Goal: Communication & Community: Answer question/provide support

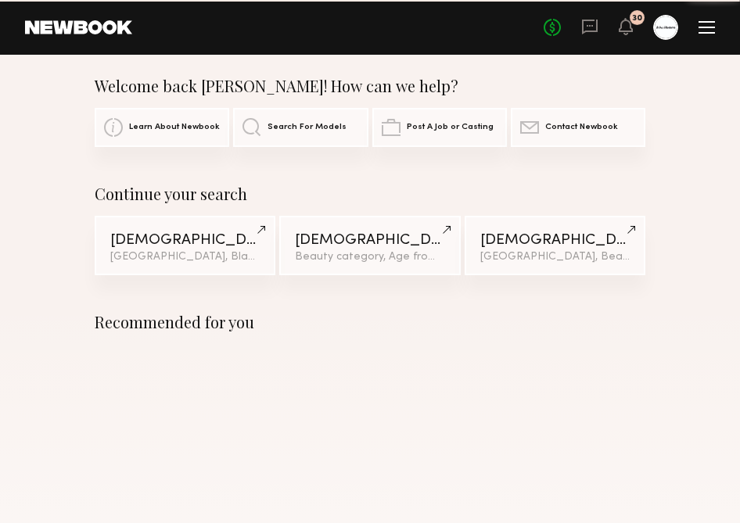
scroll to position [11, 0]
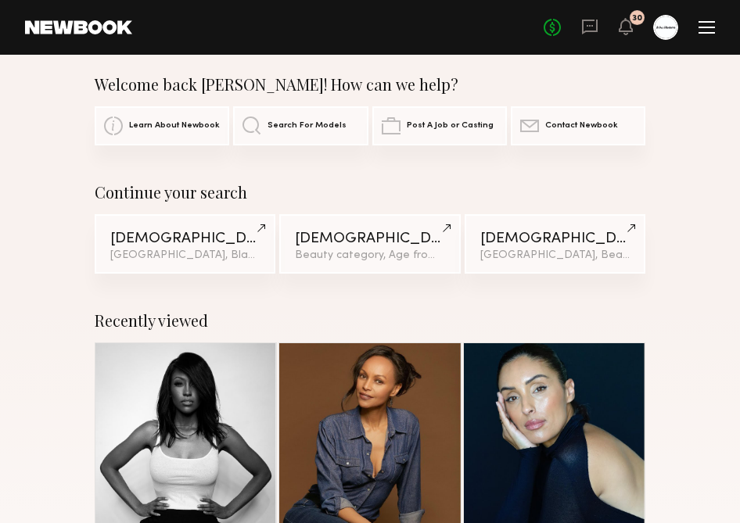
click at [673, 38] on link at bounding box center [665, 27] width 25 height 25
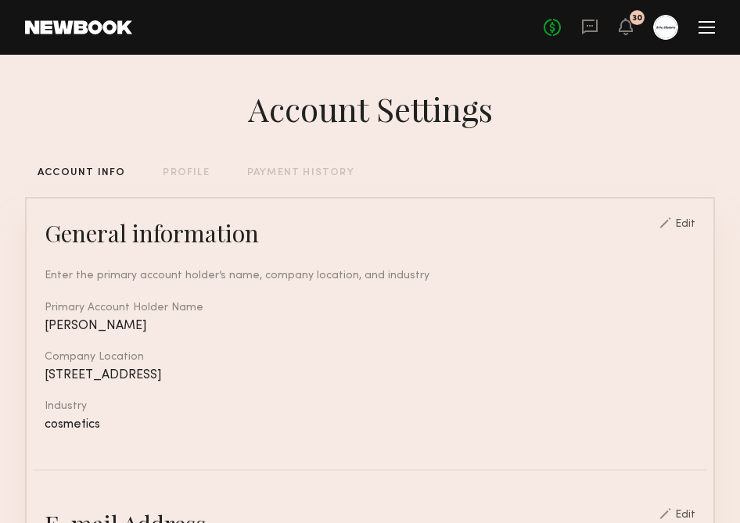
click at [706, 37] on div "No fees up to $5,000 30" at bounding box center [629, 27] width 171 height 25
click at [707, 25] on div at bounding box center [707, 27] width 16 height 13
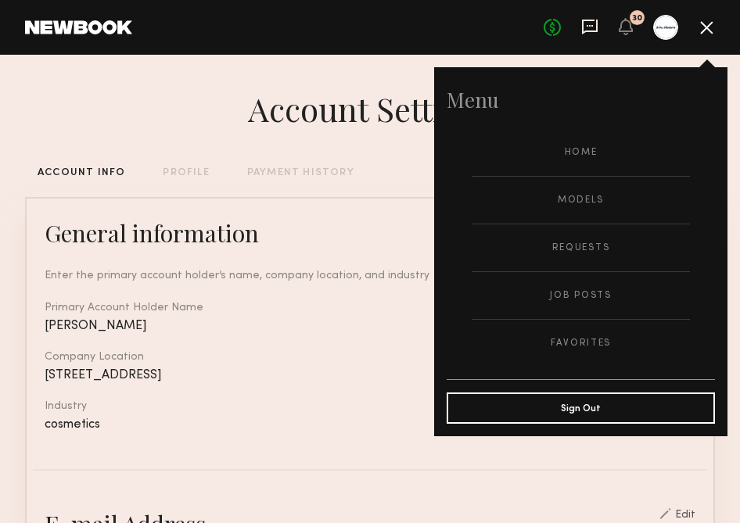
click at [590, 29] on icon at bounding box center [589, 26] width 17 height 17
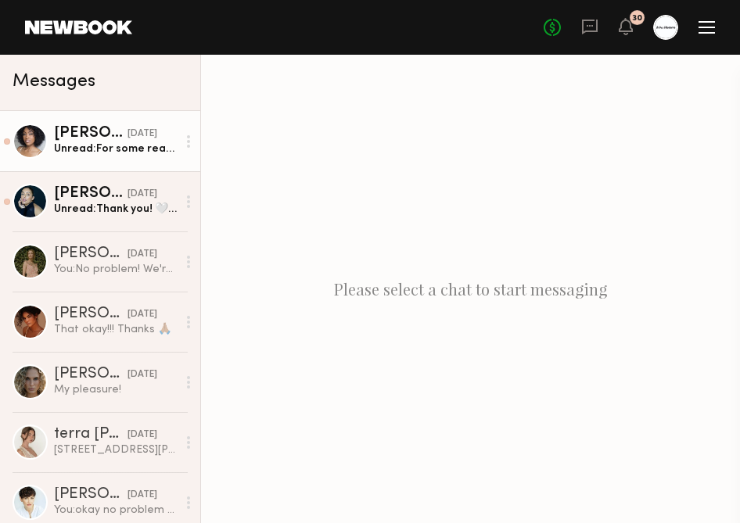
click at [63, 148] on div "Unread: For some reason I’m not able to see the photo I sent, I hope you can" at bounding box center [115, 149] width 123 height 15
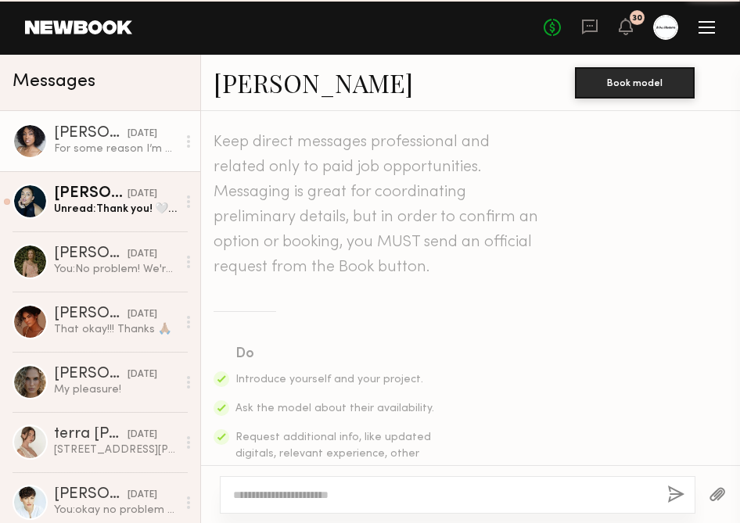
scroll to position [2334, 0]
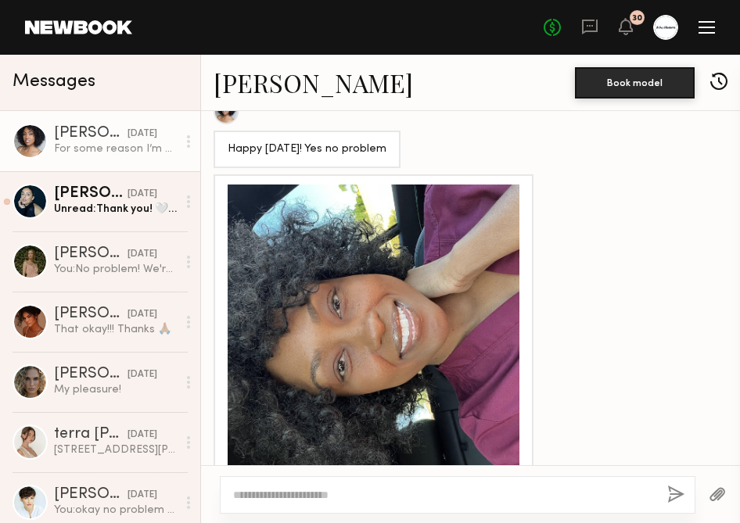
click at [456, 268] on div at bounding box center [374, 331] width 292 height 292
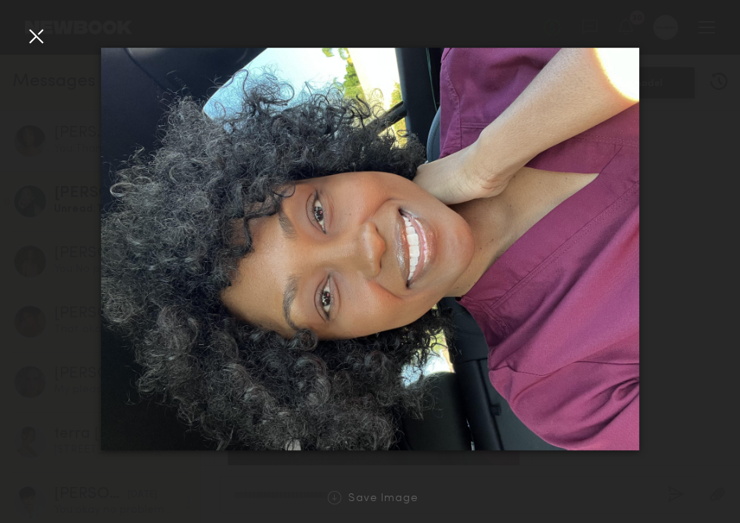
scroll to position [2616, 0]
click at [37, 19] on nb-gallery-light "Save Image" at bounding box center [370, 261] width 740 height 523
click at [30, 30] on div at bounding box center [35, 35] width 25 height 25
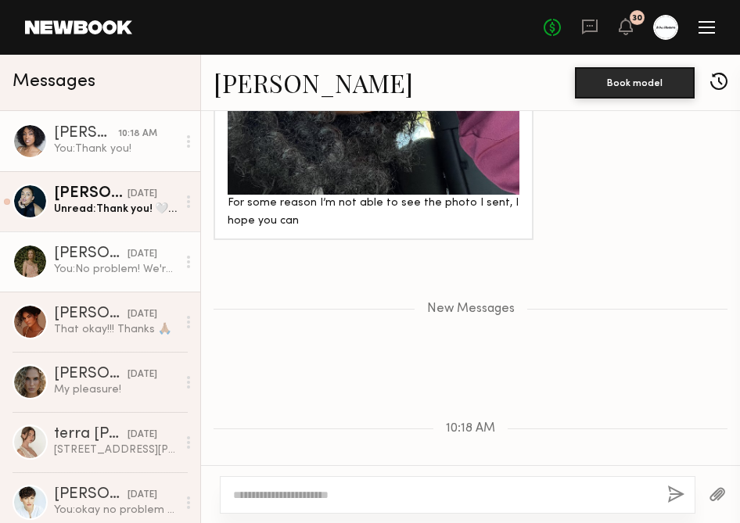
click at [155, 232] on link "[PERSON_NAME] [DATE] You: No problem! We're excited for [DATE]!" at bounding box center [100, 262] width 200 height 60
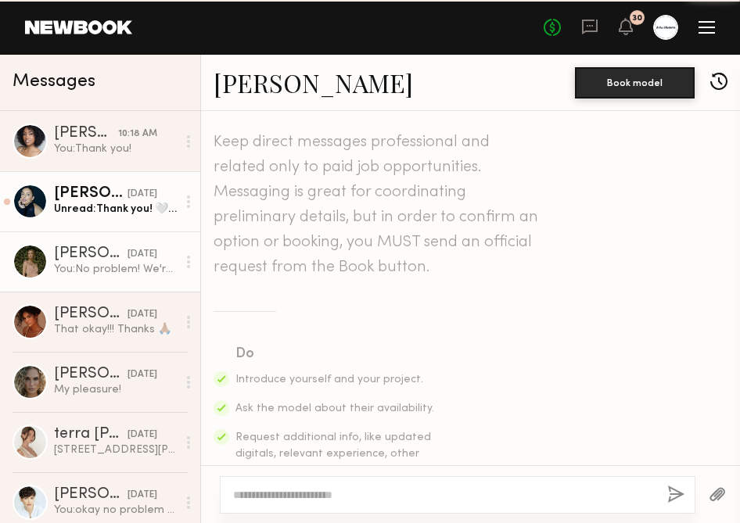
scroll to position [1036, 0]
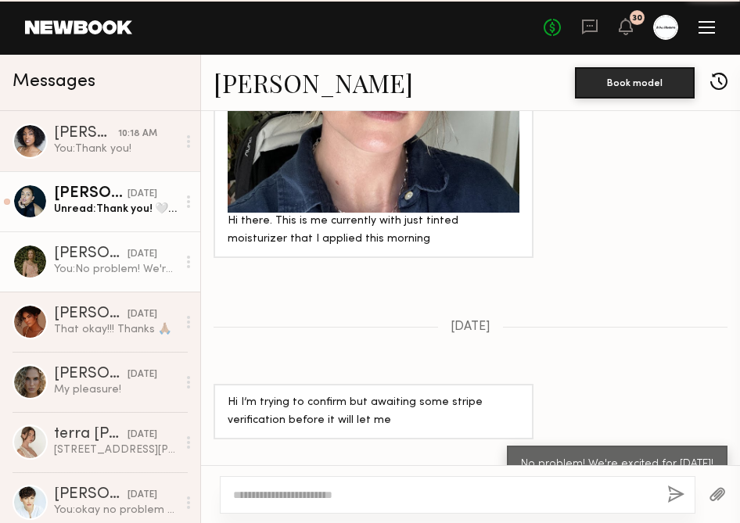
click at [124, 210] on div "Unread: Thank you! 🤍 can’t wait to see you all!" at bounding box center [115, 209] width 123 height 15
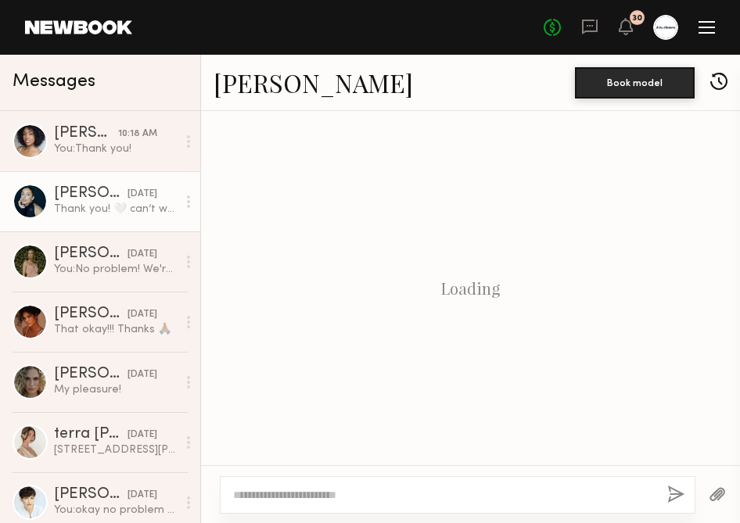
scroll to position [1547, 0]
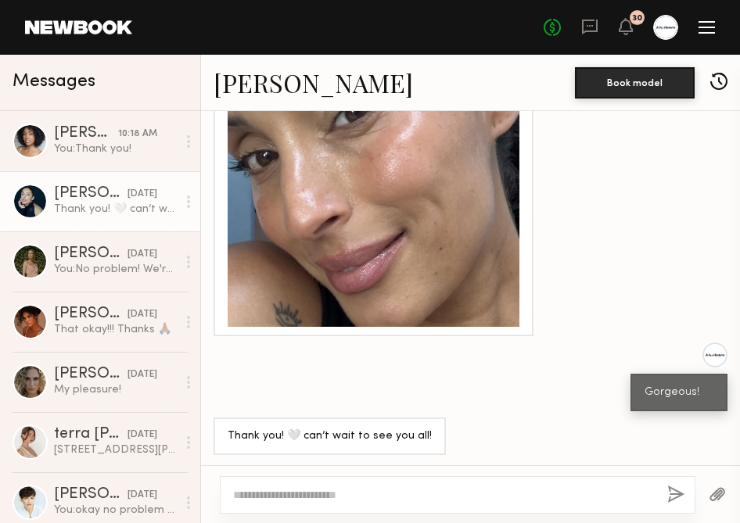
click at [718, 79] on button "button" at bounding box center [718, 83] width 17 height 20
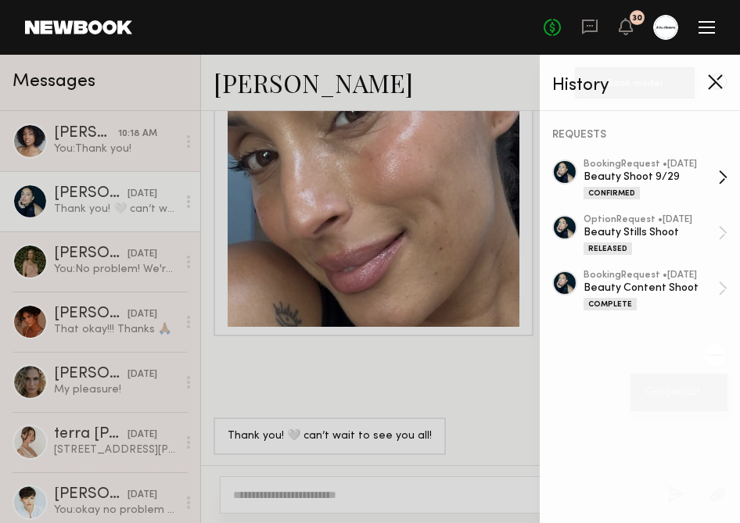
click at [672, 196] on div "Confirmed" at bounding box center [651, 192] width 135 height 13
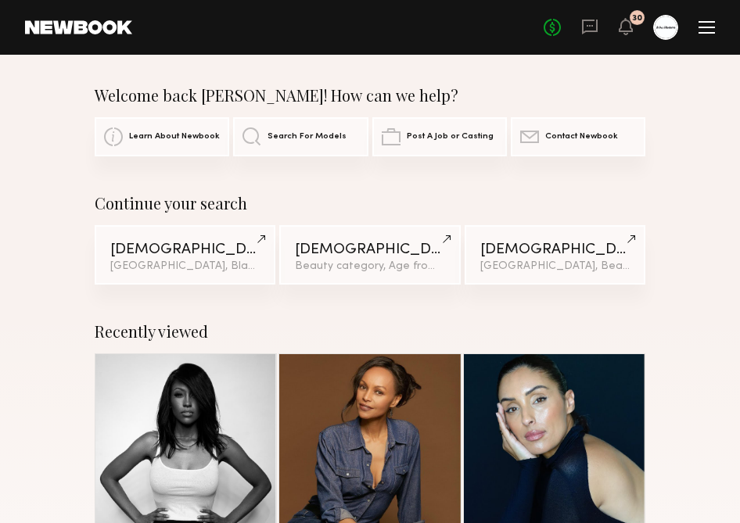
click at [715, 23] on header "Home Models Requests Job Posts Favorites Sign Out No fees up to $5,000 30" at bounding box center [370, 27] width 740 height 55
click at [577, 452] on link at bounding box center [554, 444] width 81 height 181
click at [695, 27] on div "No fees up to $5,000 30" at bounding box center [629, 27] width 171 height 25
click at [670, 29] on div at bounding box center [665, 27] width 25 height 25
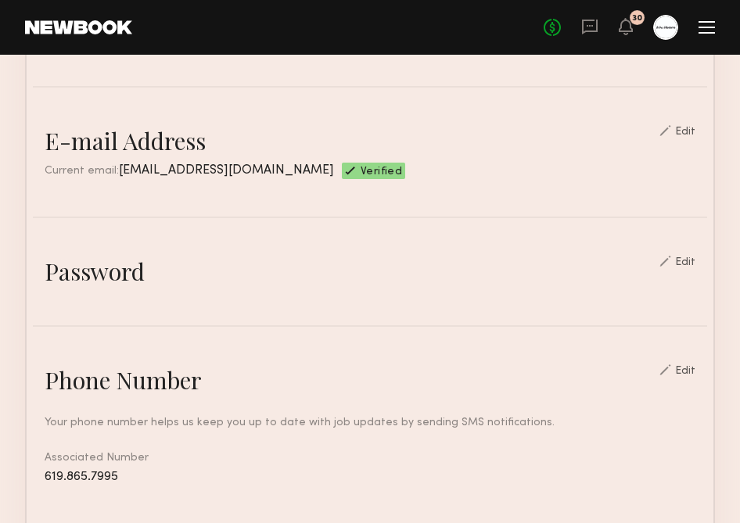
scroll to position [394, 0]
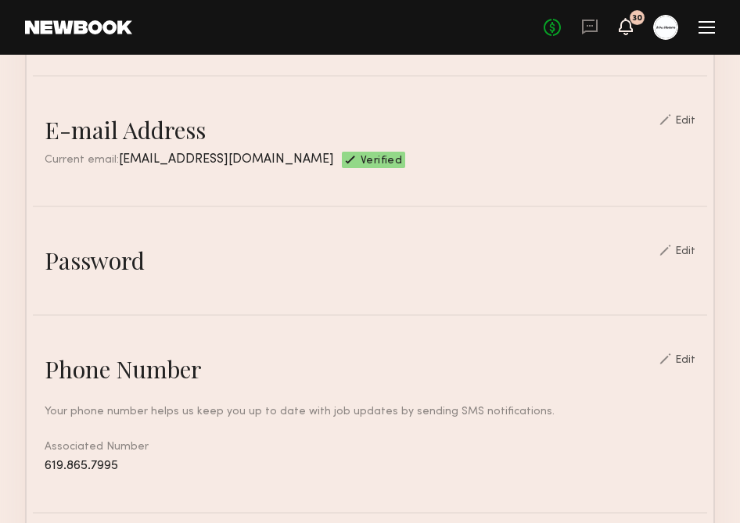
click at [627, 28] on icon at bounding box center [626, 25] width 13 height 11
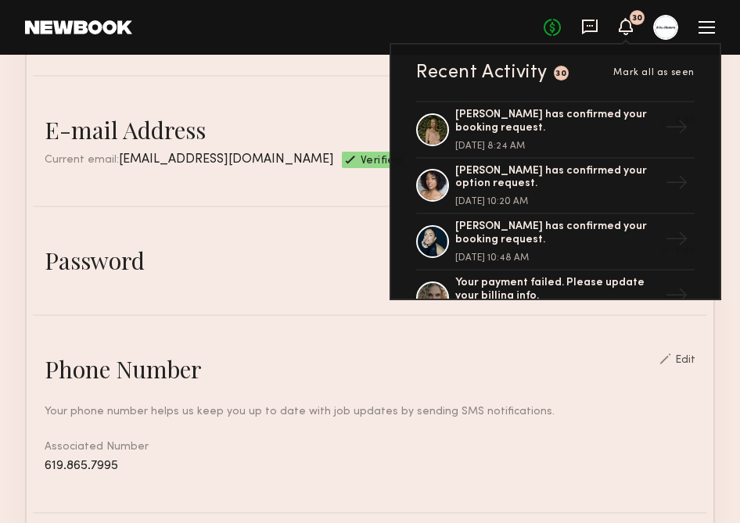
click at [587, 28] on icon at bounding box center [589, 26] width 17 height 17
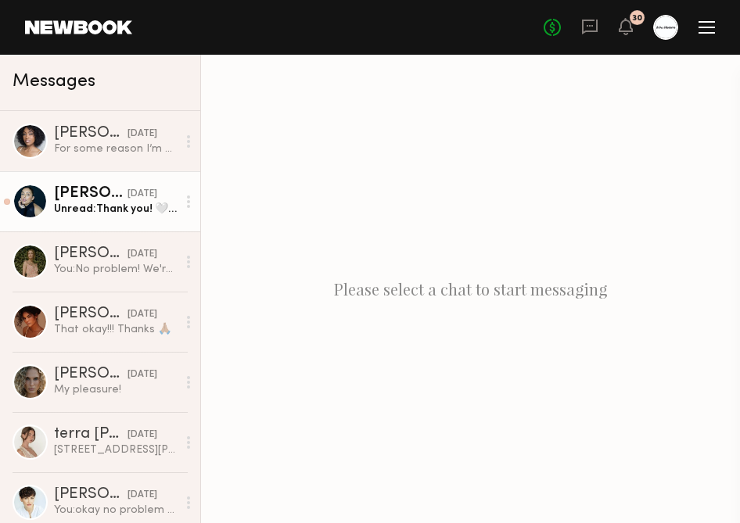
click at [118, 217] on link "Gloria E. yesterday Unread: Thank you! 🤍 can’t wait to see you all!" at bounding box center [100, 201] width 200 height 60
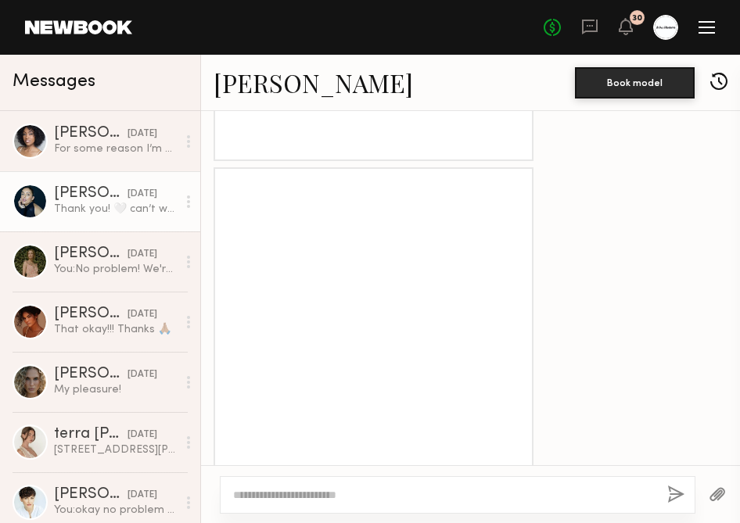
scroll to position [1407, 0]
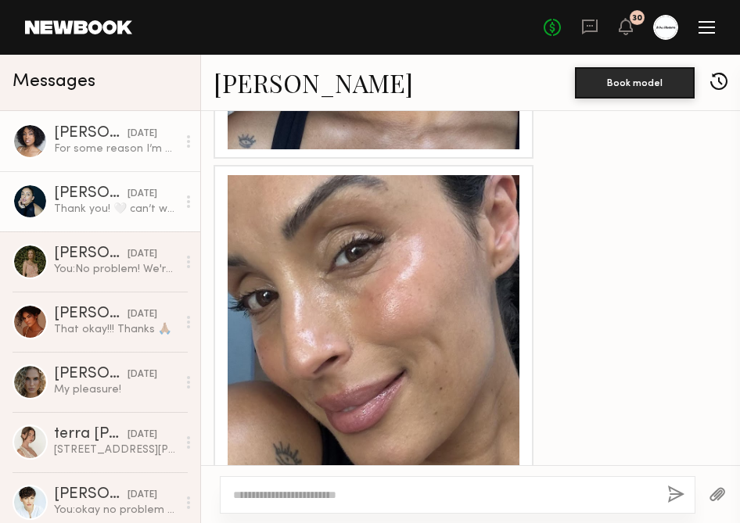
click at [81, 140] on div "[PERSON_NAME]" at bounding box center [91, 134] width 74 height 16
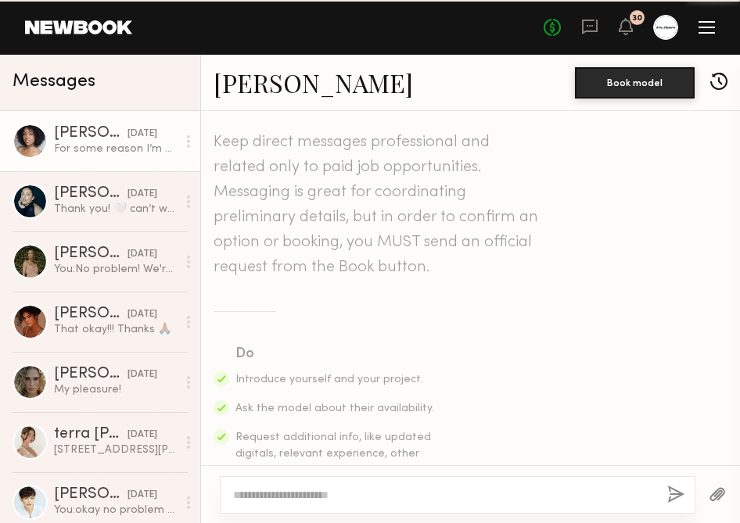
scroll to position [2334, 0]
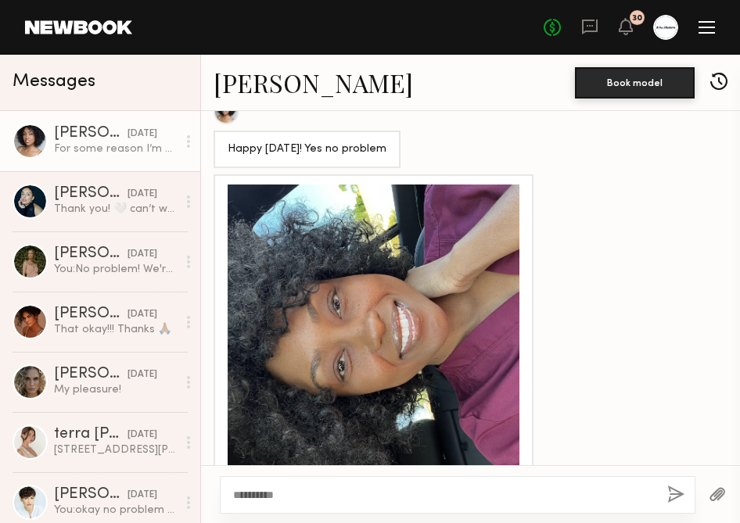
type textarea "**********"
click at [674, 498] on button "button" at bounding box center [675, 496] width 17 height 20
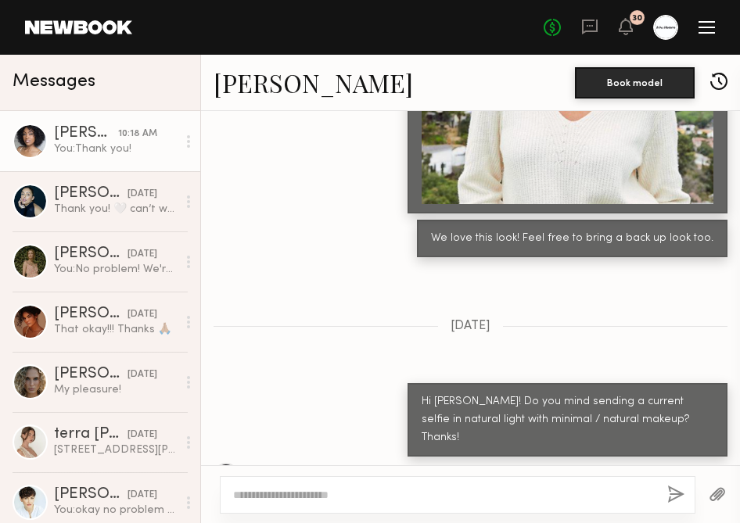
scroll to position [1967, 0]
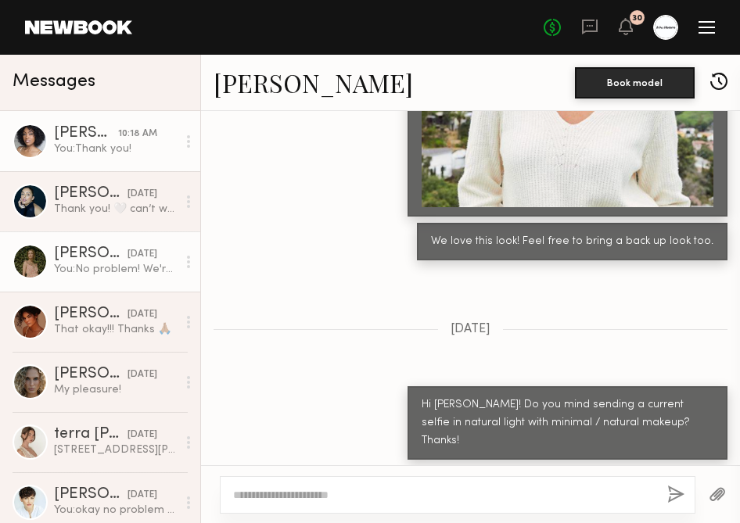
click at [131, 285] on link "[PERSON_NAME] [DATE] You: No problem! We're excited for [DATE]!" at bounding box center [100, 262] width 200 height 60
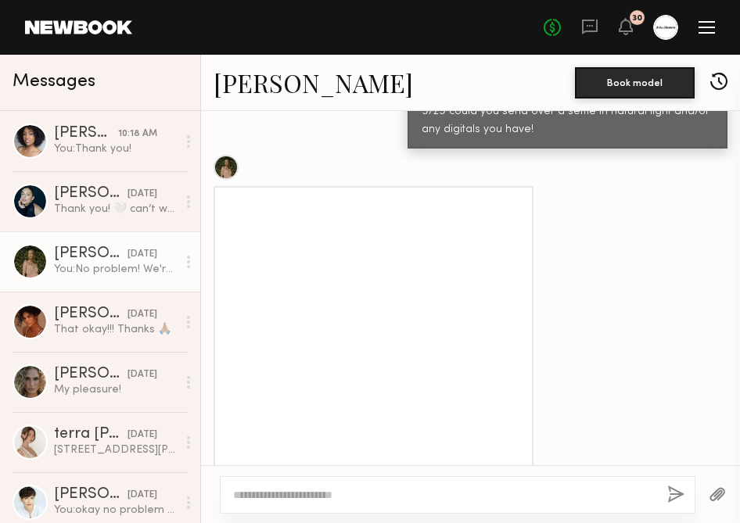
scroll to position [767, 0]
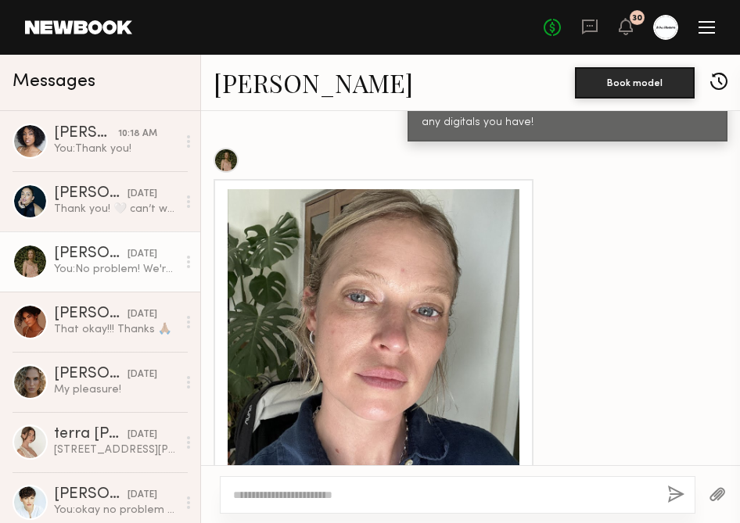
click at [396, 311] on div at bounding box center [374, 335] width 292 height 292
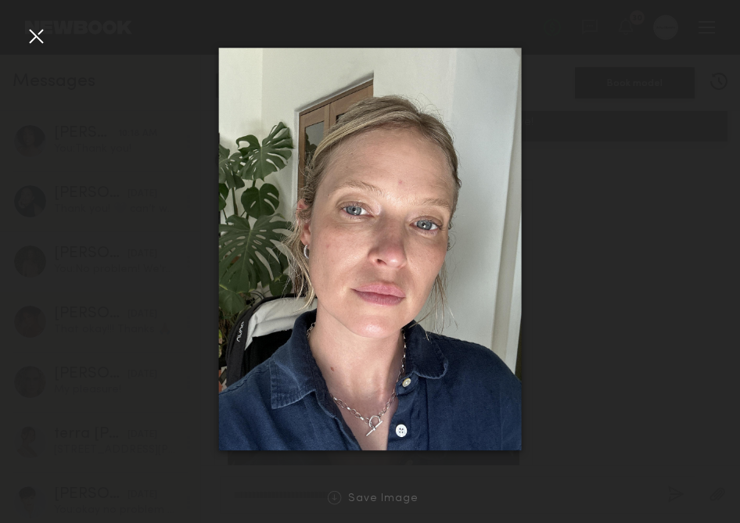
click at [45, 38] on div at bounding box center [35, 35] width 25 height 25
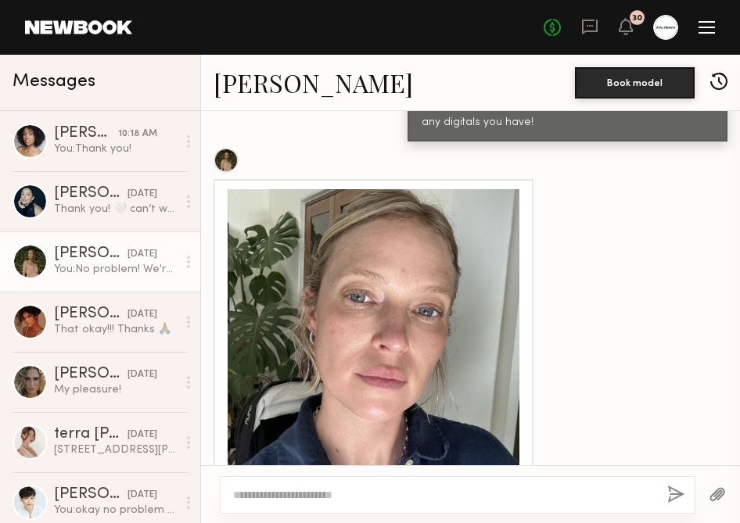
click at [451, 278] on div at bounding box center [374, 335] width 292 height 292
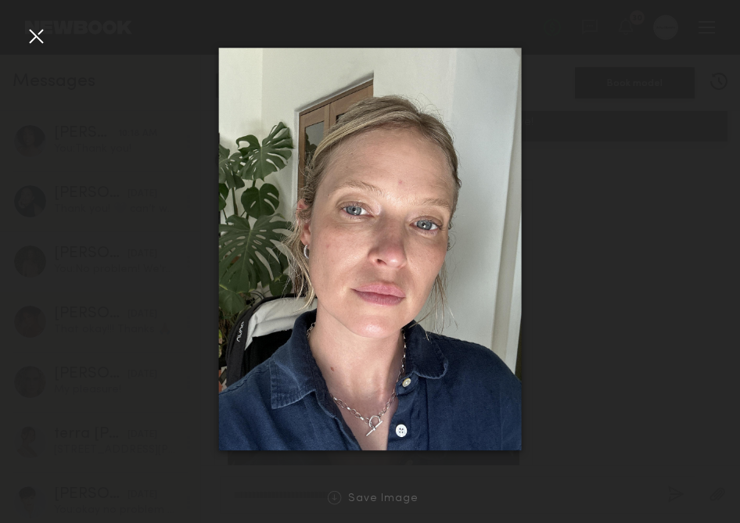
click at [22, 31] on div at bounding box center [370, 249] width 740 height 448
click at [34, 40] on div at bounding box center [35, 35] width 25 height 25
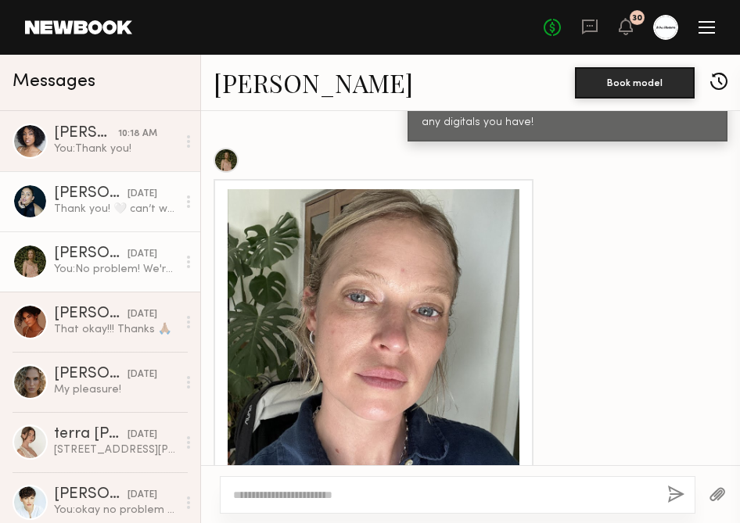
click at [103, 201] on div "[PERSON_NAME]" at bounding box center [91, 194] width 74 height 16
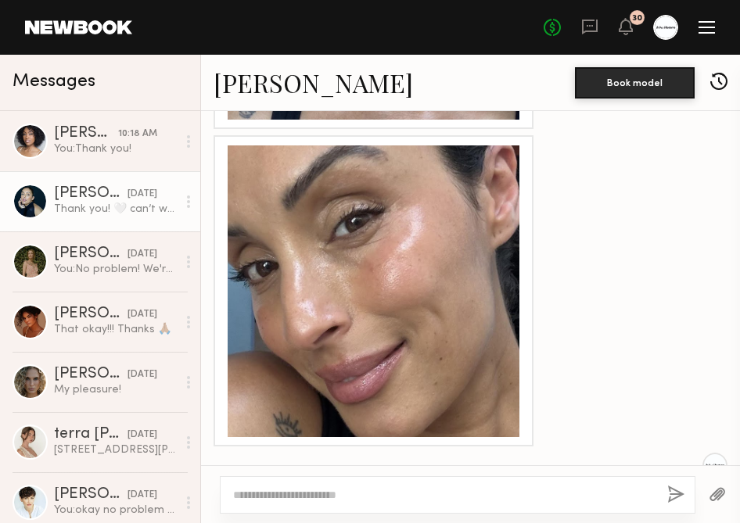
scroll to position [1092, 0]
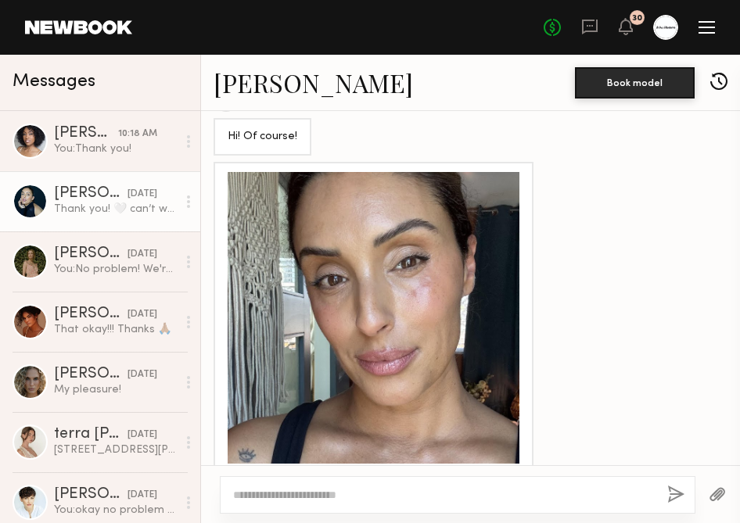
click at [427, 337] on div at bounding box center [374, 318] width 292 height 292
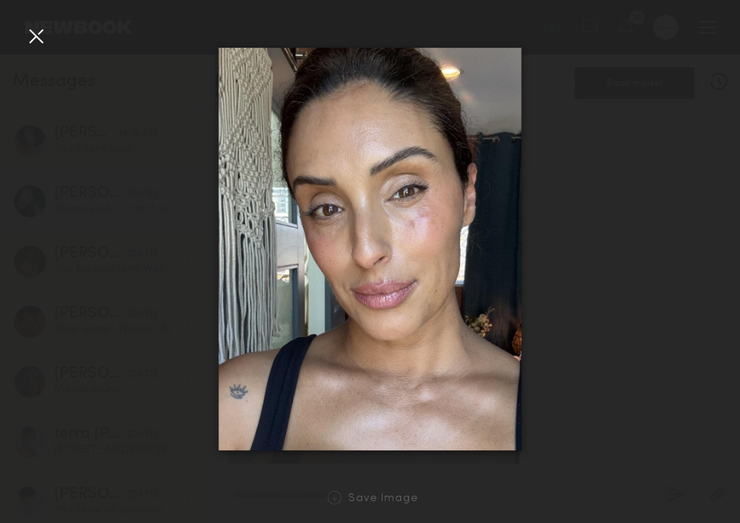
click at [36, 45] on div at bounding box center [35, 35] width 25 height 25
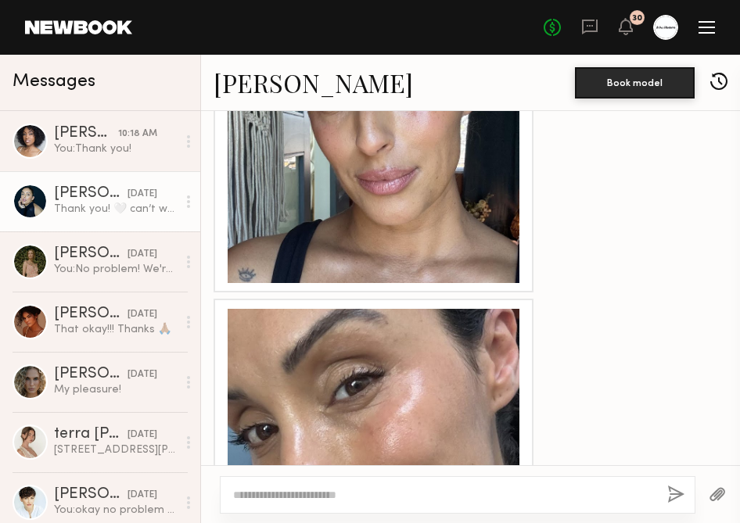
scroll to position [1274, 0]
click at [365, 280] on div at bounding box center [374, 135] width 320 height 311
click at [365, 272] on div at bounding box center [374, 137] width 292 height 292
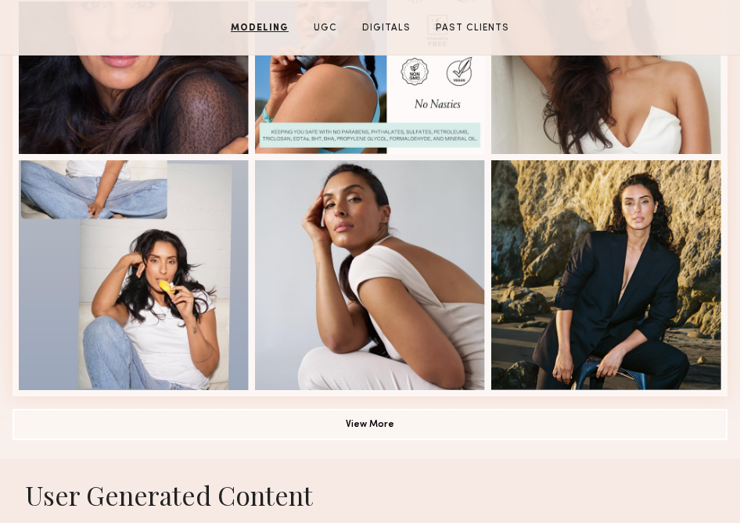
scroll to position [1034, 0]
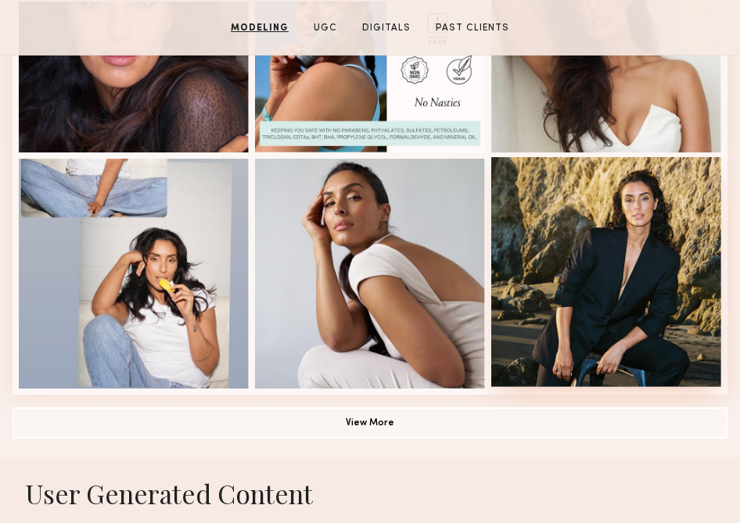
click at [627, 271] on div at bounding box center [606, 272] width 230 height 230
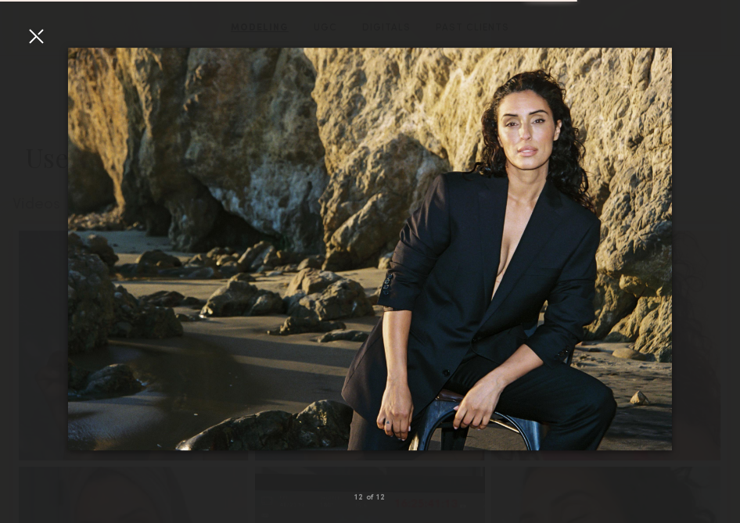
scroll to position [1392, 0]
click at [669, 258] on img at bounding box center [370, 250] width 604 height 404
click at [515, 490] on div "12 of 12" at bounding box center [370, 498] width 740 height 50
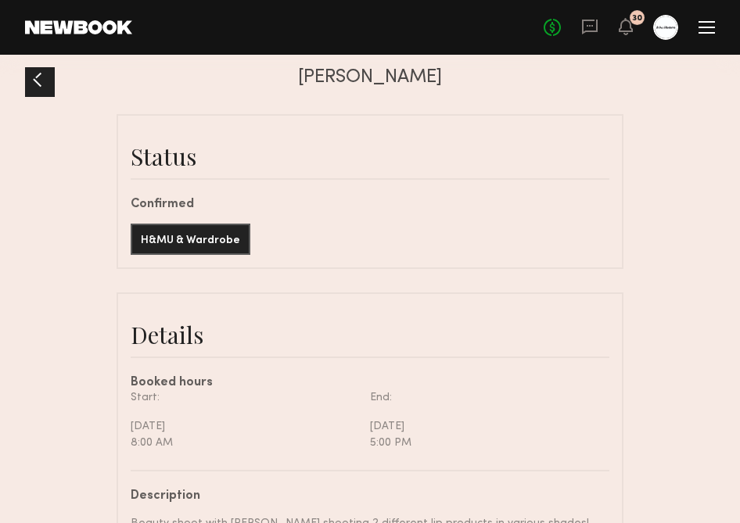
scroll to position [102, 0]
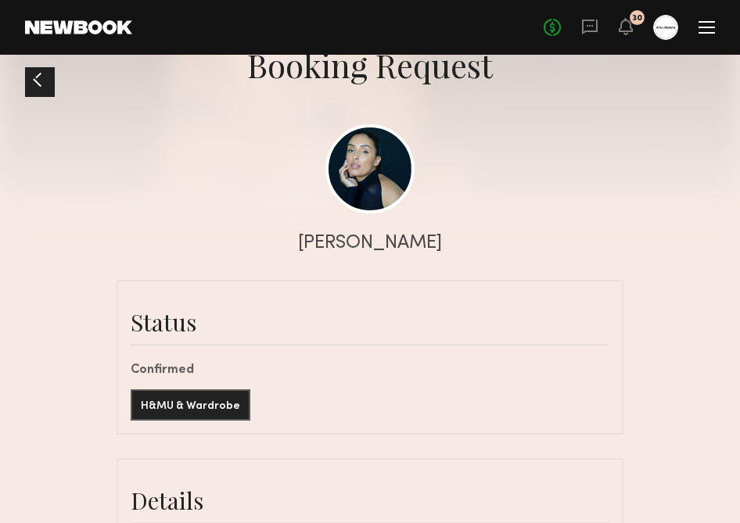
click at [38, 95] on div at bounding box center [40, 82] width 30 height 30
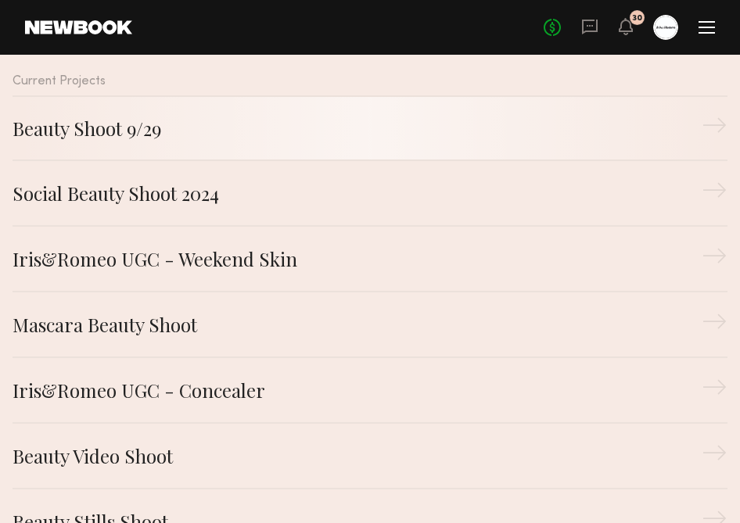
click at [153, 153] on link "Beauty Shoot 9/29 →" at bounding box center [370, 128] width 715 height 66
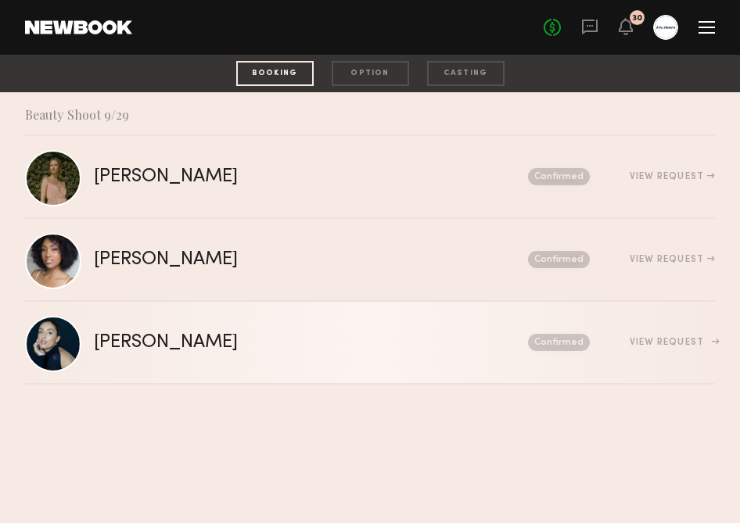
click at [692, 340] on div "View Request" at bounding box center [672, 342] width 85 height 9
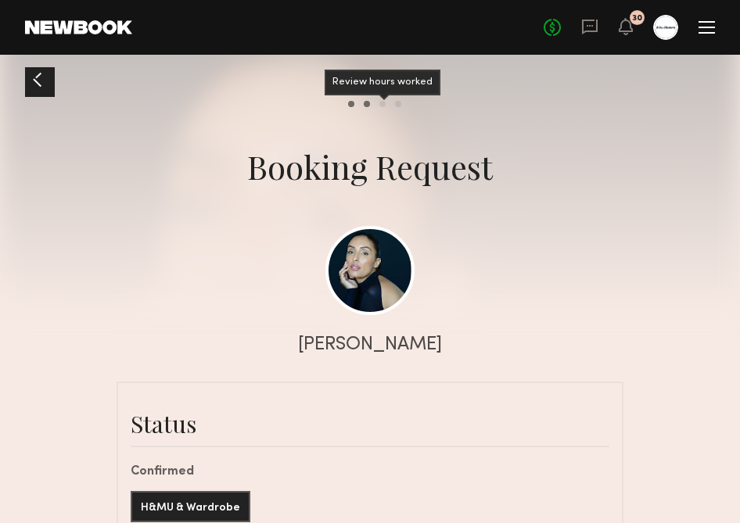
click at [384, 104] on div "Review hours worked" at bounding box center [382, 104] width 6 height 6
click at [38, 82] on div at bounding box center [37, 79] width 25 height 25
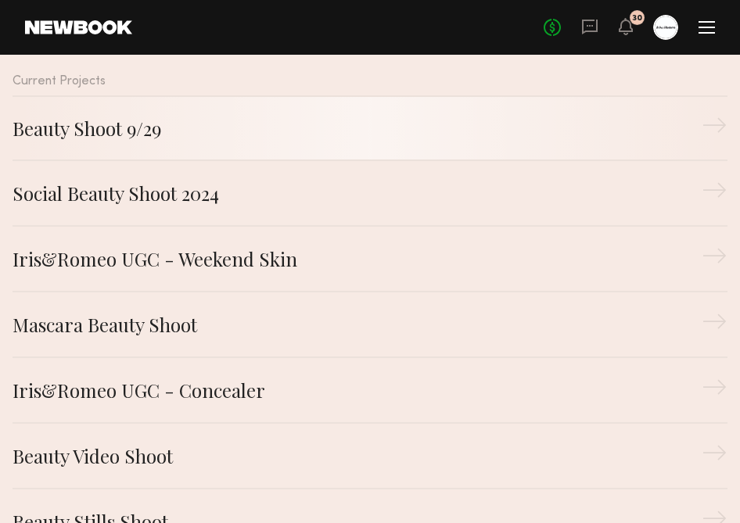
click at [376, 147] on link "Beauty Shoot 9/29 →" at bounding box center [370, 128] width 715 height 66
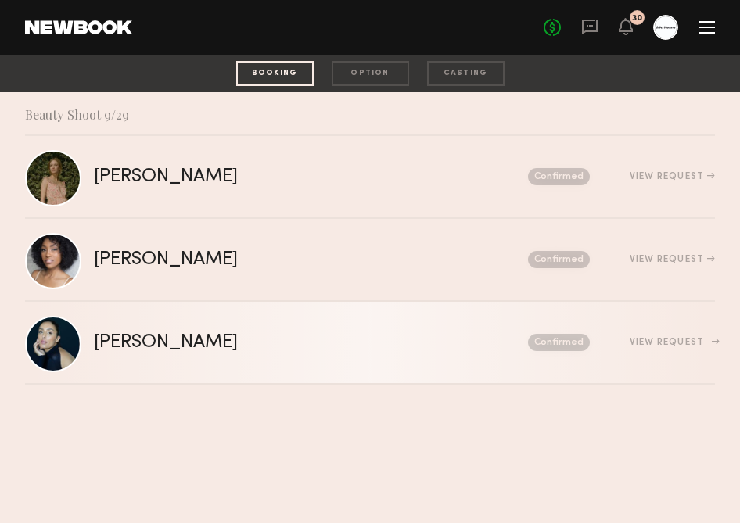
click at [682, 337] on div "View Request" at bounding box center [652, 343] width 125 height 12
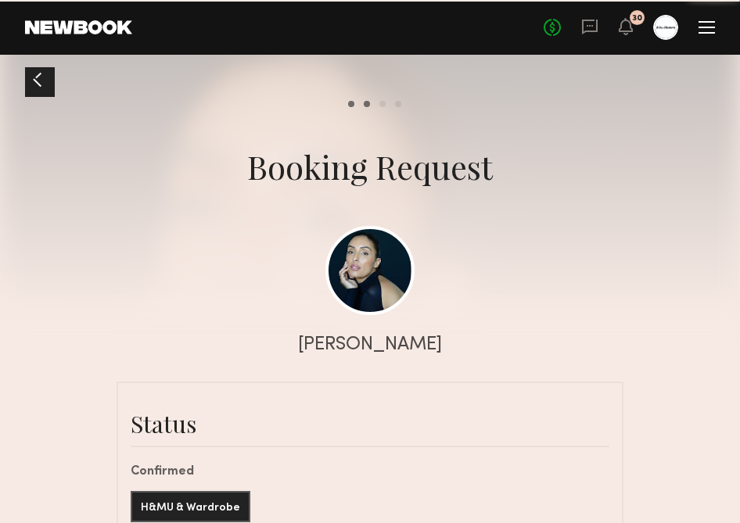
scroll to position [3652, 0]
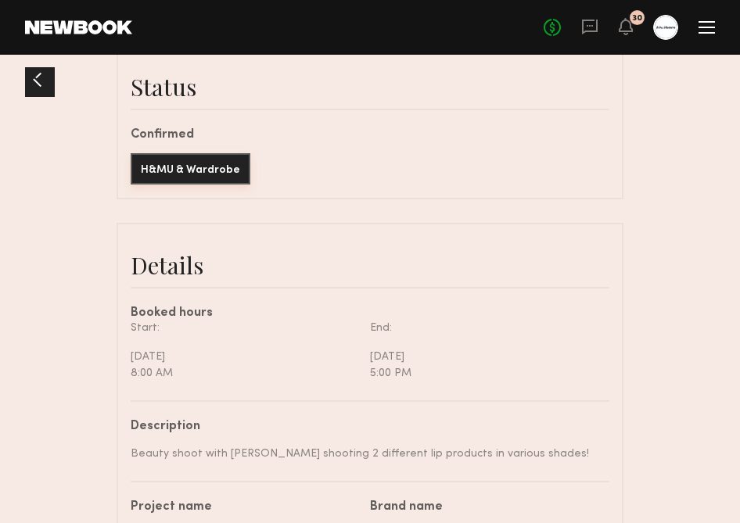
click at [199, 181] on button "H&MU & Wardrobe" at bounding box center [191, 168] width 120 height 31
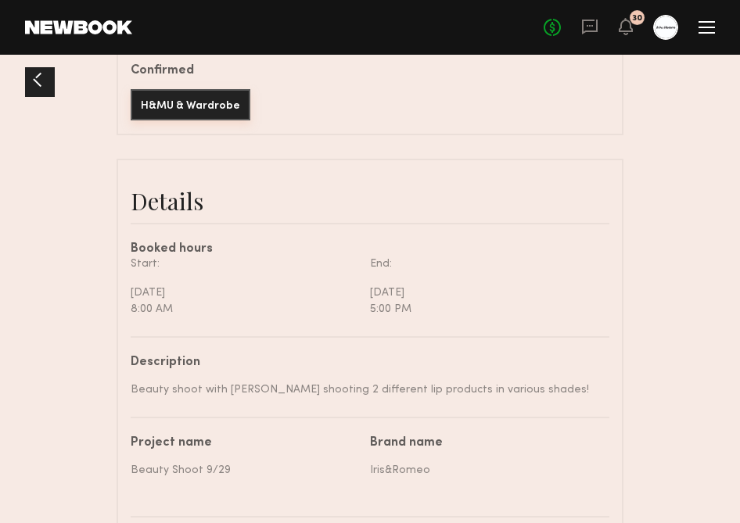
scroll to position [181, 0]
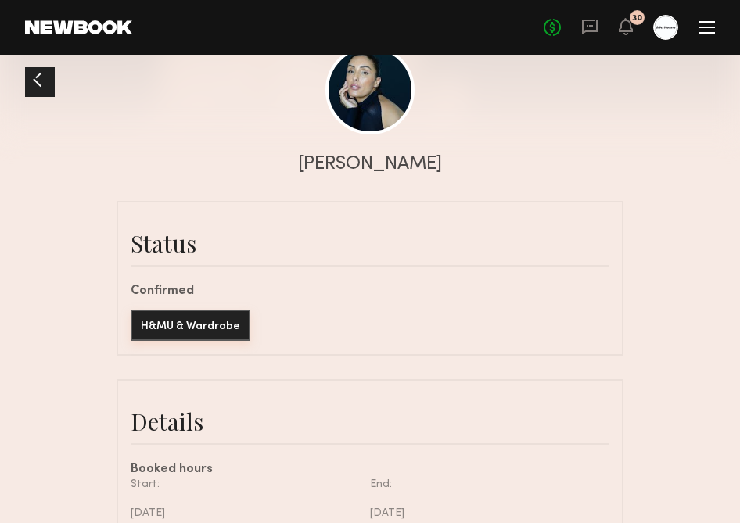
click at [199, 322] on button "H&MU & Wardrobe" at bounding box center [191, 325] width 120 height 31
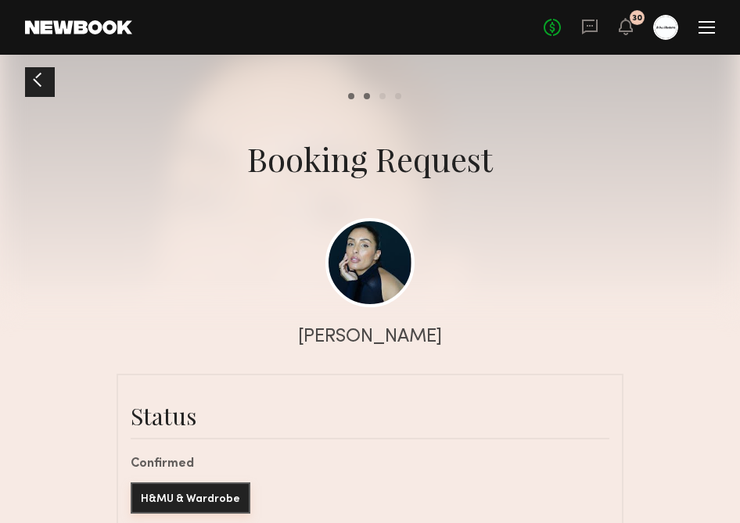
scroll to position [9, 0]
click at [39, 84] on div at bounding box center [37, 79] width 25 height 25
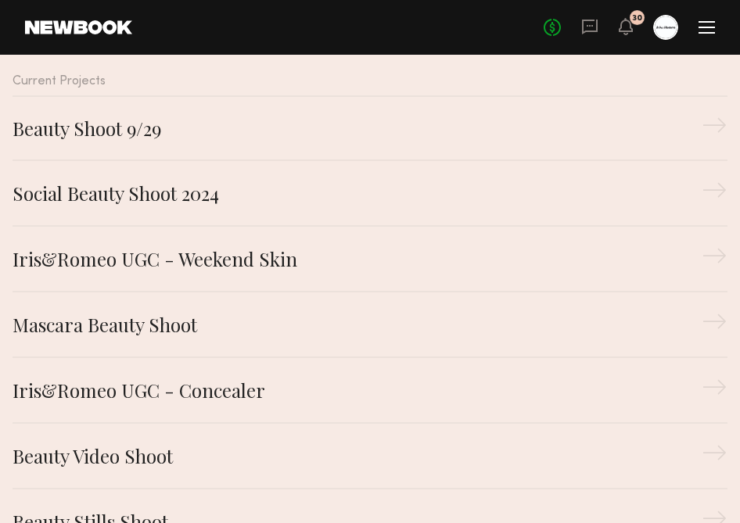
click at [574, 21] on div "No fees up to $5,000 30" at bounding box center [629, 27] width 171 height 25
click at [587, 24] on icon at bounding box center [589, 26] width 17 height 17
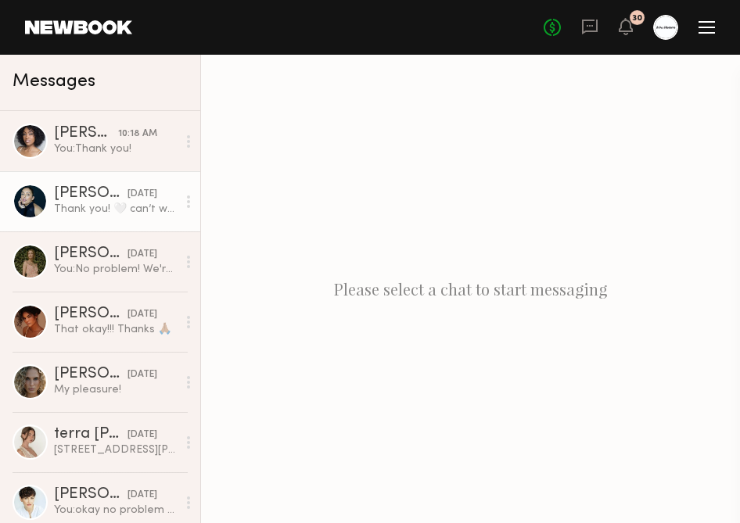
click at [101, 194] on div "[PERSON_NAME]" at bounding box center [91, 194] width 74 height 16
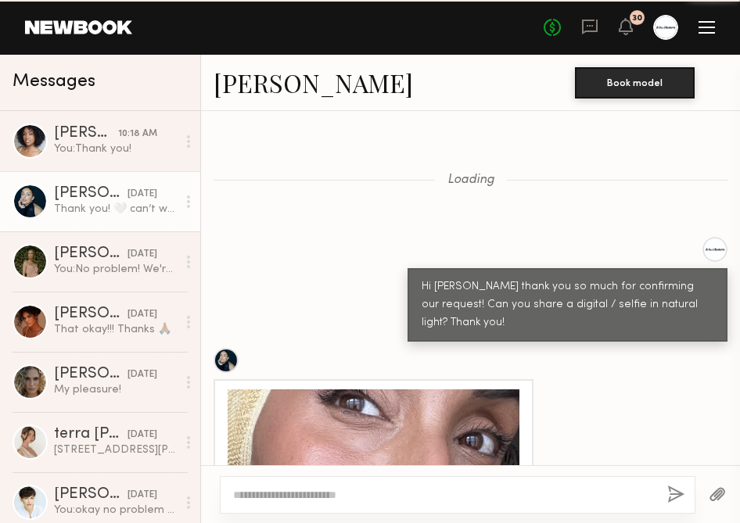
scroll to position [3713, 0]
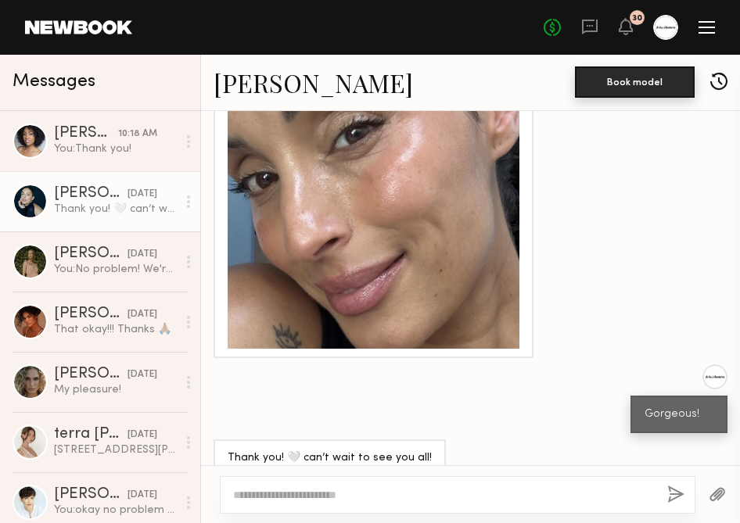
click at [599, 79] on button "Book model" at bounding box center [635, 81] width 120 height 31
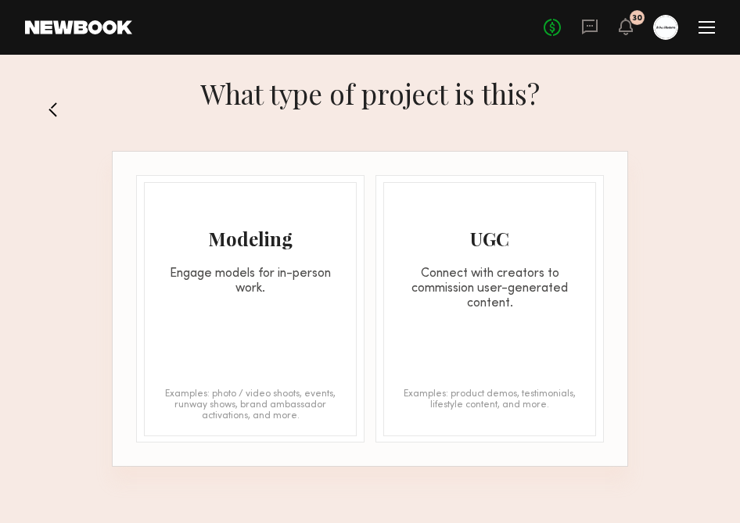
click at [59, 110] on button at bounding box center [59, 109] width 25 height 25
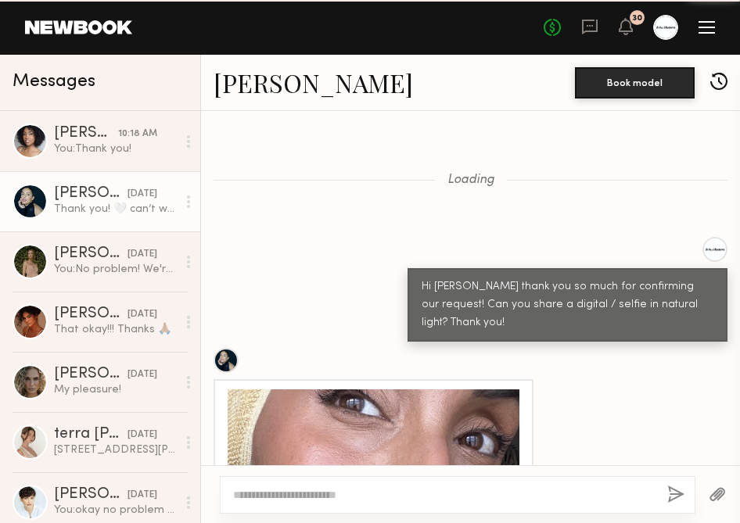
scroll to position [3713, 0]
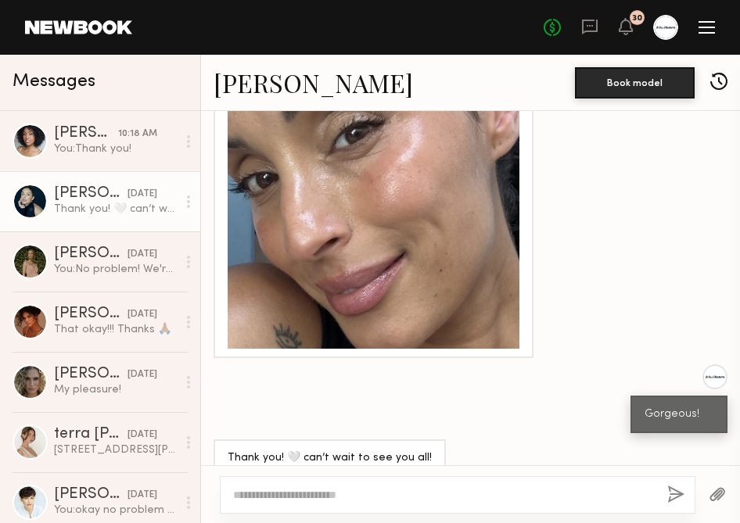
click at [711, 73] on button "button" at bounding box center [718, 83] width 17 height 20
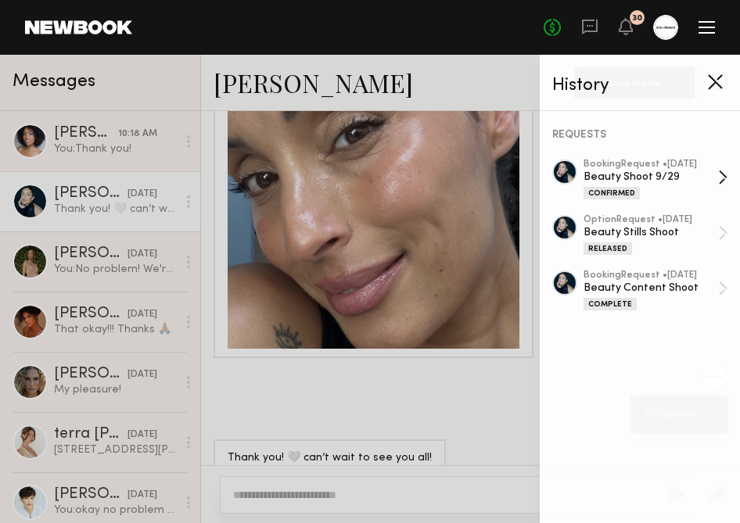
click at [706, 171] on div "Beauty Shoot 9/29" at bounding box center [651, 177] width 135 height 15
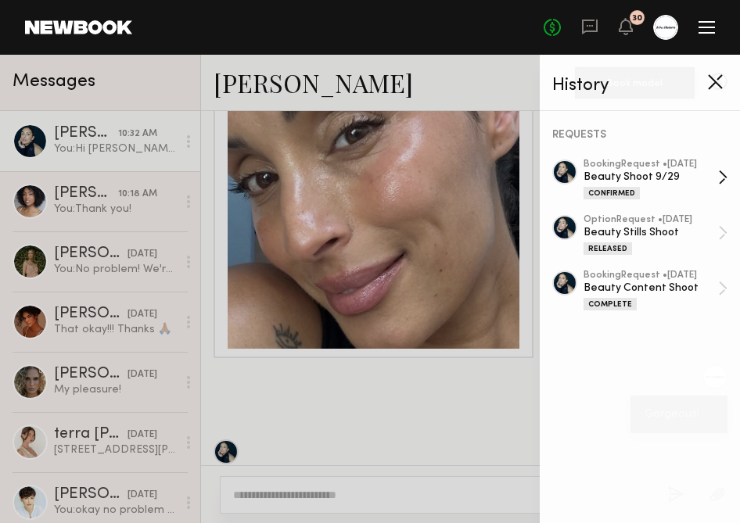
scroll to position [4098, 0]
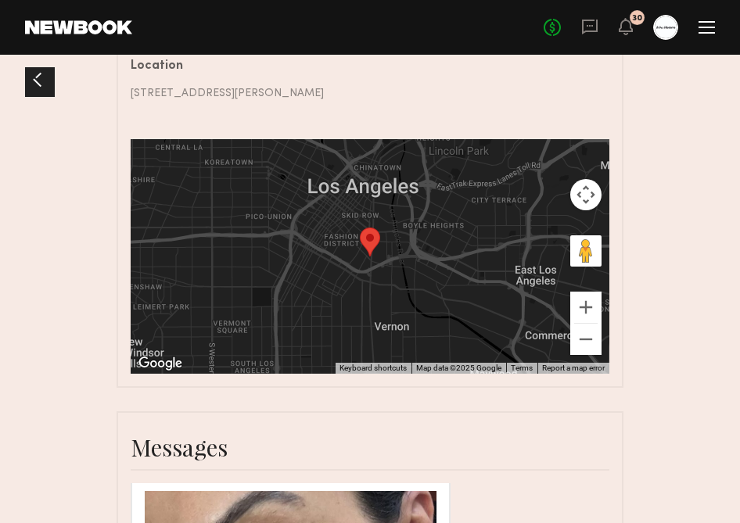
scroll to position [1691, 0]
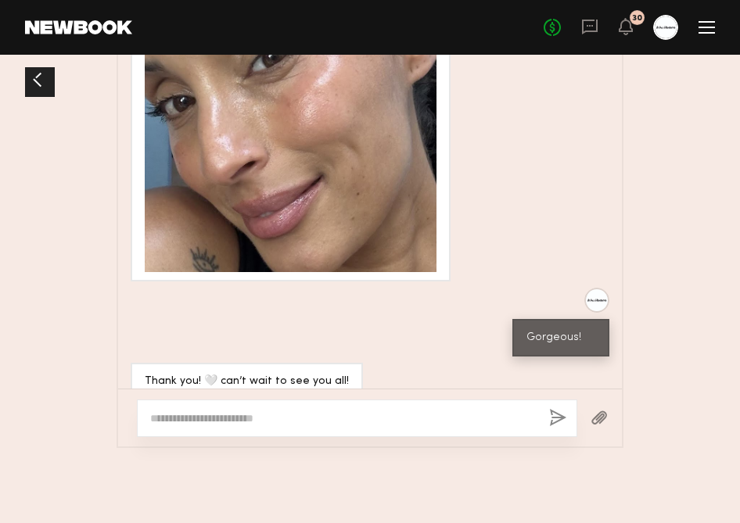
click at [214, 438] on div at bounding box center [370, 418] width 504 height 58
click at [209, 424] on textarea at bounding box center [343, 419] width 386 height 16
paste textarea "**********"
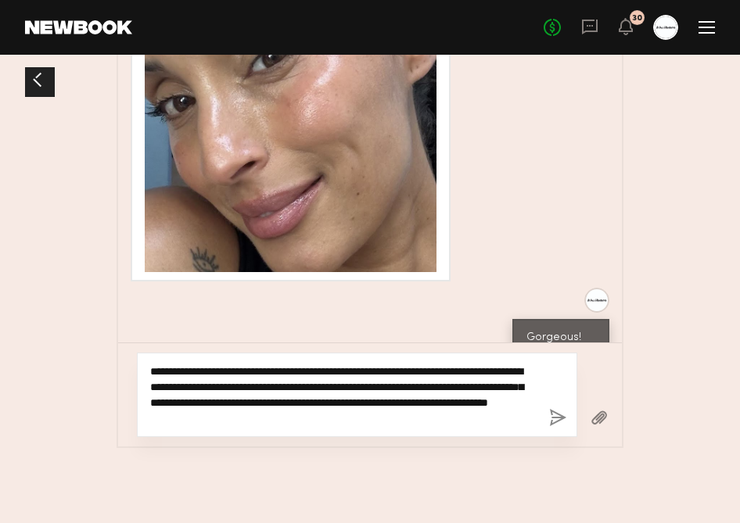
click at [468, 379] on textarea "**********" at bounding box center [343, 395] width 386 height 63
click at [490, 368] on textarea "**********" at bounding box center [343, 395] width 386 height 63
click at [258, 386] on textarea "**********" at bounding box center [343, 395] width 386 height 63
click at [259, 387] on textarea "**********" at bounding box center [343, 395] width 386 height 63
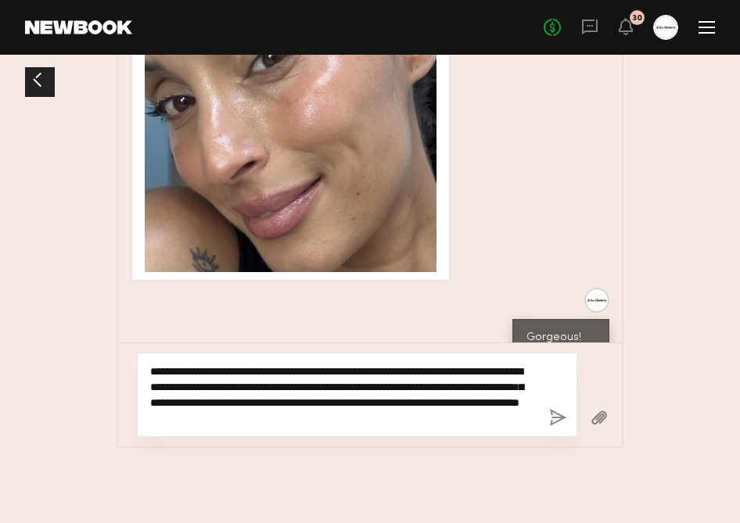
click at [478, 384] on textarea "**********" at bounding box center [343, 395] width 386 height 63
drag, startPoint x: 229, startPoint y: 397, endPoint x: 375, endPoint y: 437, distance: 151.1
click at [375, 437] on div "**********" at bounding box center [370, 395] width 504 height 104
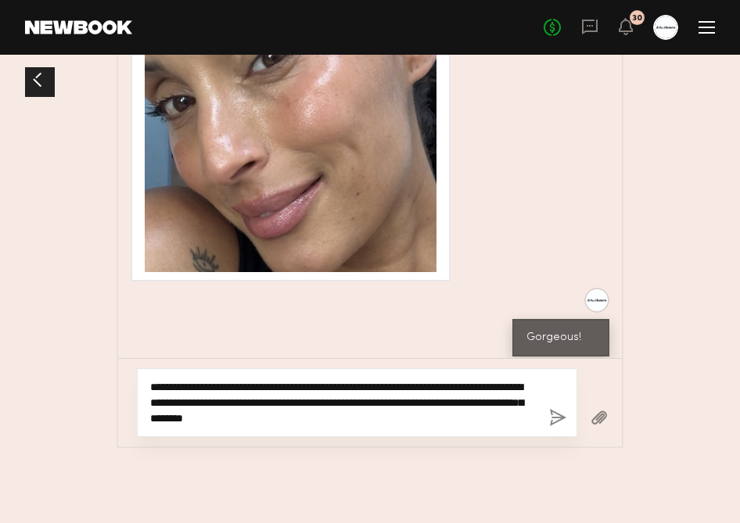
scroll to position [3681, 0]
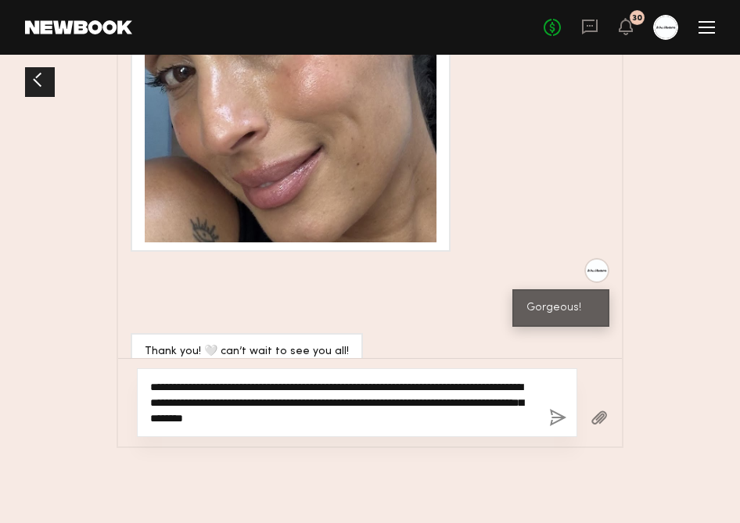
click at [258, 390] on textarea "**********" at bounding box center [343, 402] width 386 height 47
click at [444, 420] on textarea "**********" at bounding box center [343, 402] width 386 height 47
drag, startPoint x: 448, startPoint y: 425, endPoint x: 235, endPoint y: 419, distance: 213.6
click at [235, 419] on textarea "**********" at bounding box center [343, 402] width 386 height 47
drag, startPoint x: 498, startPoint y: 415, endPoint x: 376, endPoint y: 417, distance: 121.3
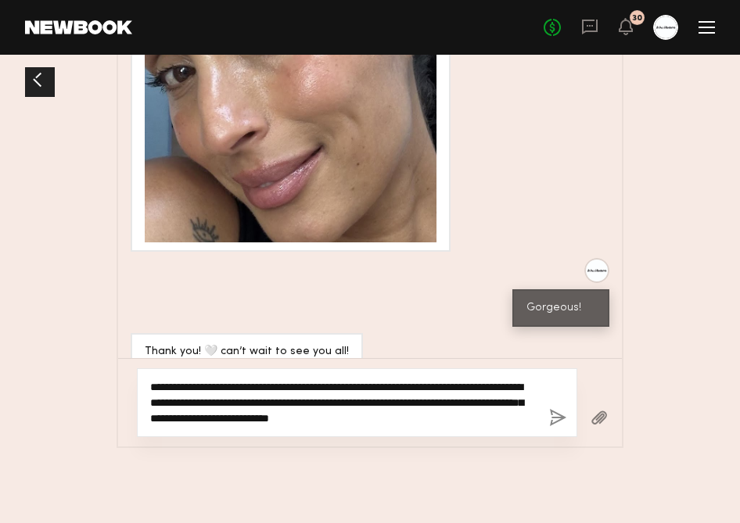
click at [374, 417] on textarea "**********" at bounding box center [343, 402] width 386 height 47
click at [364, 418] on textarea "**********" at bounding box center [343, 402] width 386 height 47
drag, startPoint x: 488, startPoint y: 421, endPoint x: 473, endPoint y: 418, distance: 15.2
click at [473, 418] on textarea "**********" at bounding box center [343, 402] width 386 height 47
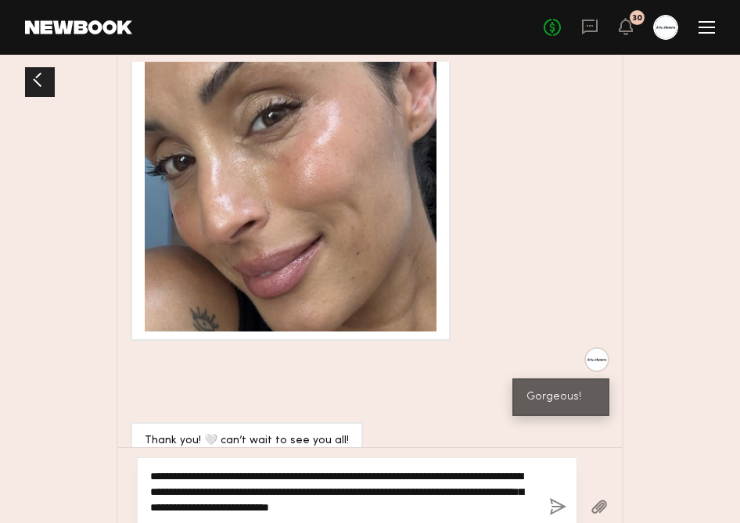
scroll to position [1691, 0]
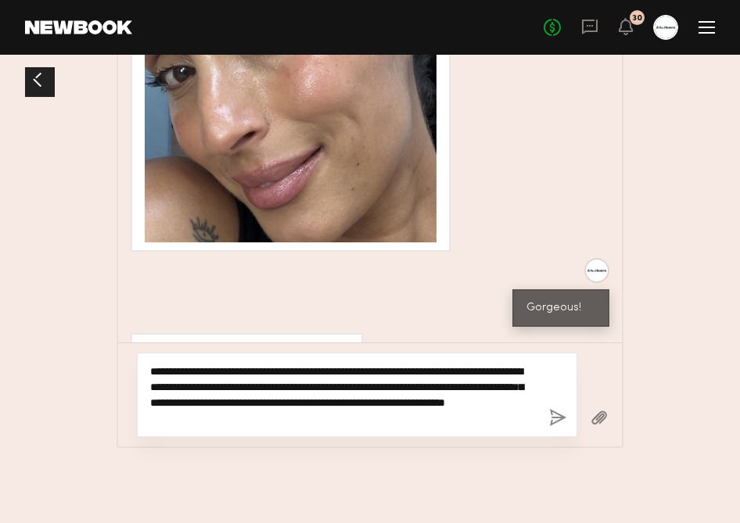
type textarea "**********"
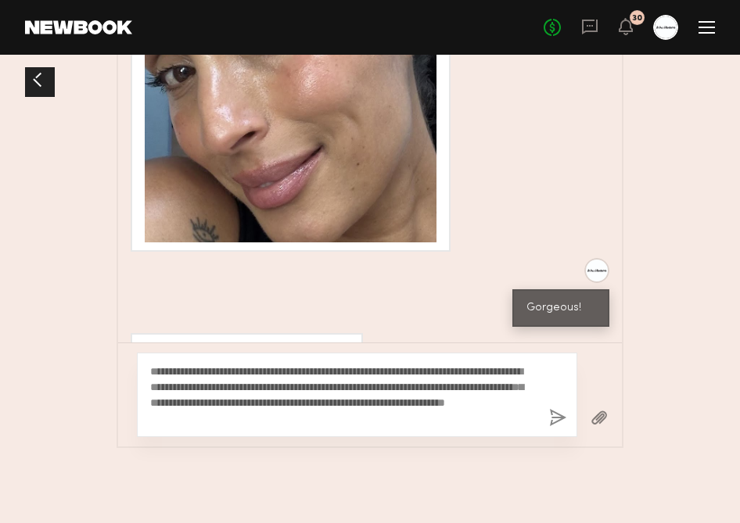
click at [566, 422] on div "**********" at bounding box center [357, 395] width 440 height 84
click at [560, 422] on button "button" at bounding box center [557, 419] width 17 height 20
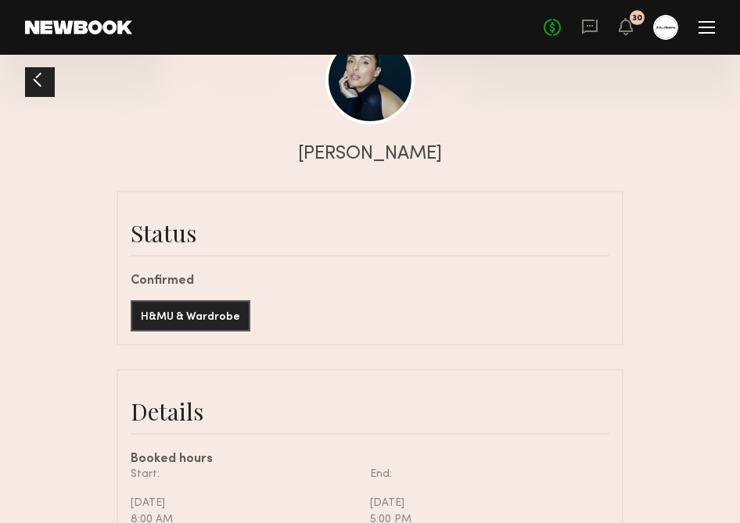
scroll to position [239, 0]
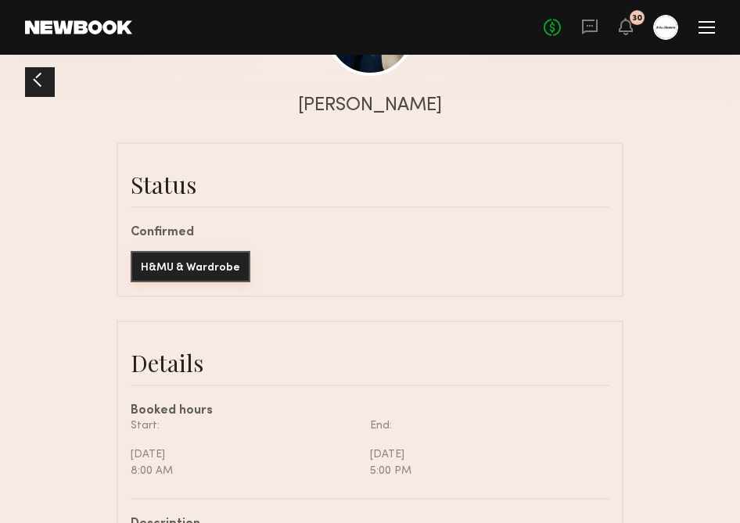
click at [189, 272] on button "H&MU & Wardrobe" at bounding box center [191, 266] width 120 height 31
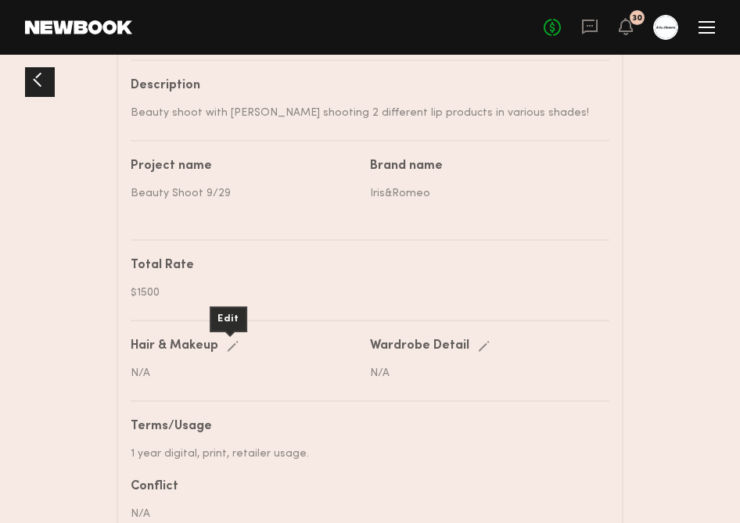
scroll to position [674, 0]
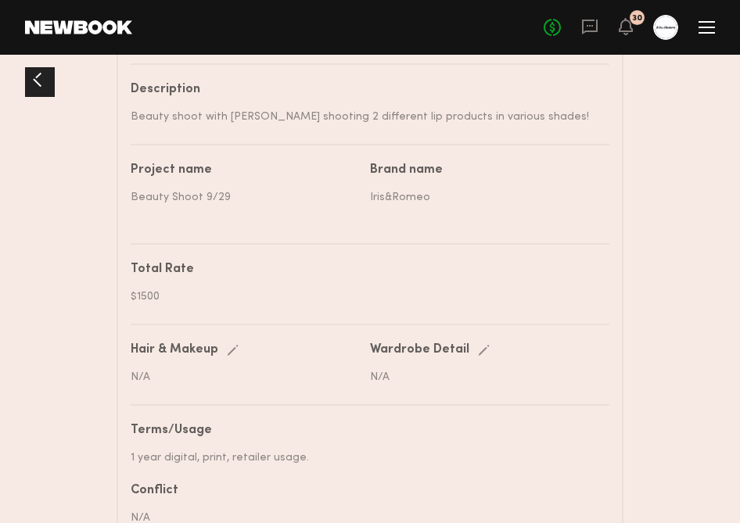
click at [203, 217] on div "Description Beauty shoot with Iris&Romeo shooting 2 different lip products in v…" at bounding box center [370, 471] width 479 height 816
click at [53, 88] on div at bounding box center [40, 82] width 30 height 30
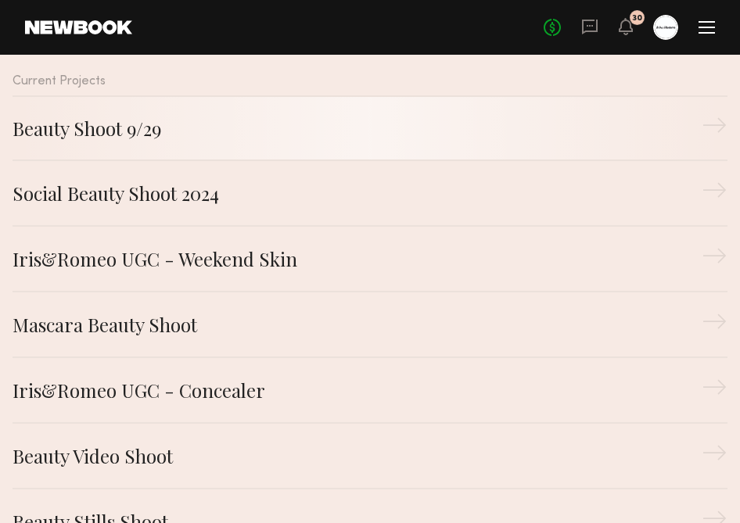
click at [175, 128] on div "Beauty Shoot 9/29" at bounding box center [357, 128] width 689 height 28
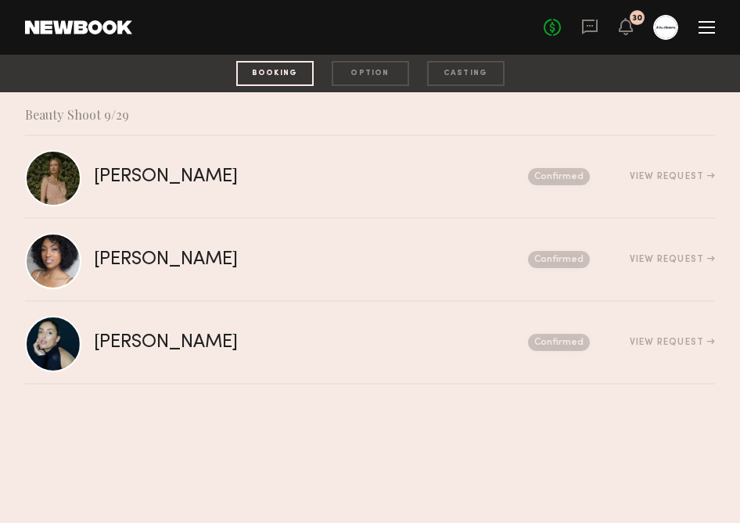
click at [359, 68] on div "option" at bounding box center [370, 73] width 77 height 25
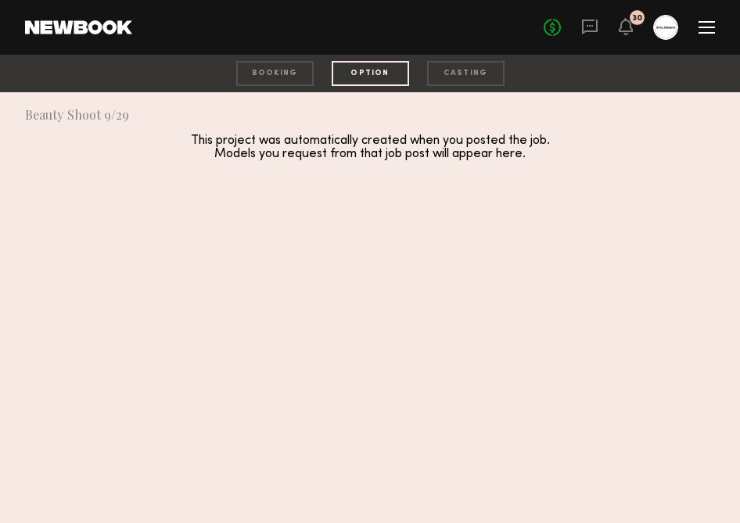
click at [270, 66] on div "booking" at bounding box center [274, 73] width 77 height 25
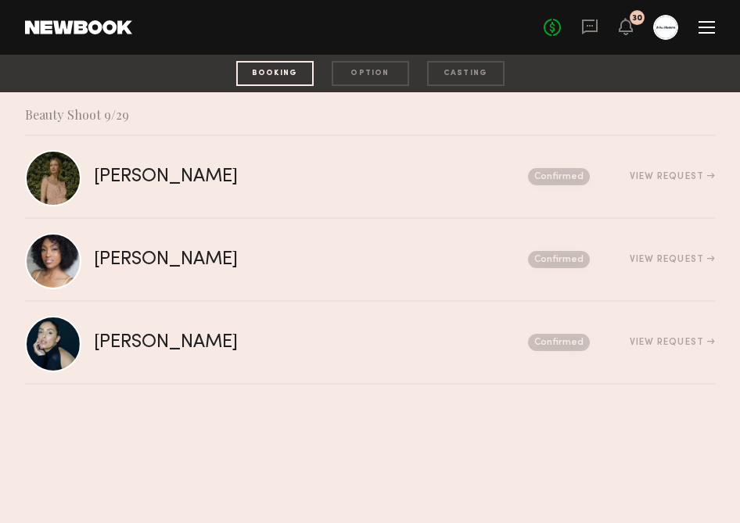
click at [504, 72] on div "booking option casting" at bounding box center [370, 74] width 740 height 38
click at [483, 72] on div "casting" at bounding box center [465, 73] width 77 height 25
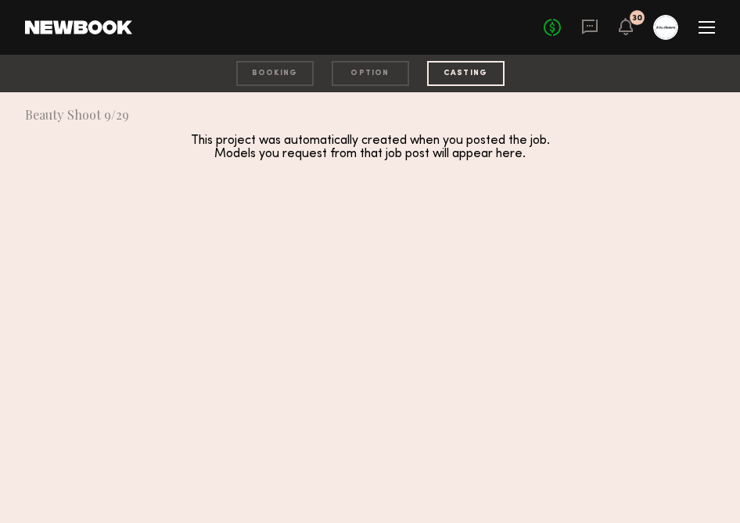
click at [231, 77] on div "booking option casting" at bounding box center [370, 74] width 740 height 38
click at [261, 71] on div "booking" at bounding box center [274, 73] width 77 height 25
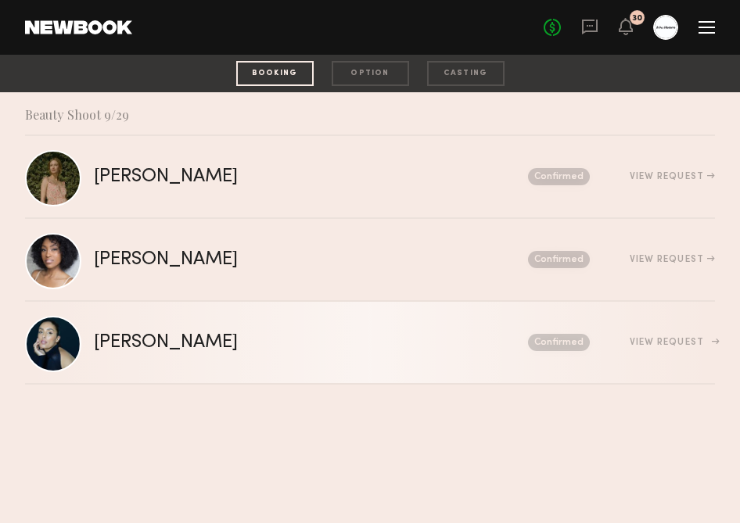
click at [681, 350] on div "Gloria E. Send request Model response Review hours worked Pay model Confirmed V…" at bounding box center [404, 343] width 621 height 18
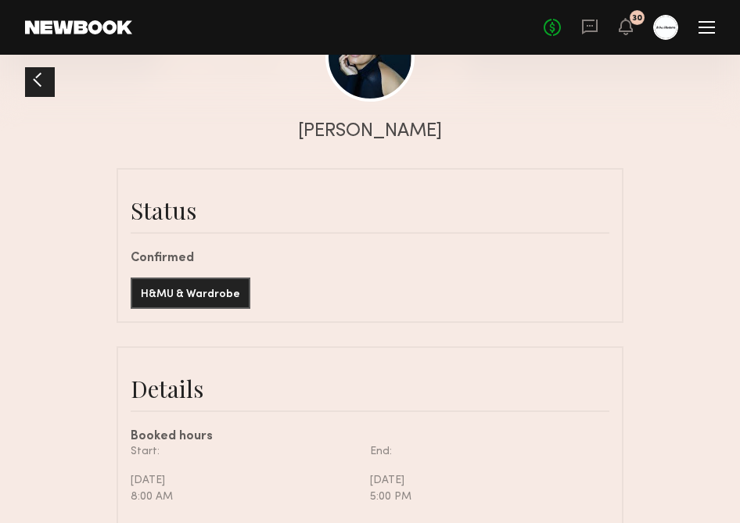
scroll to position [221, 0]
